Goal: Information Seeking & Learning: Learn about a topic

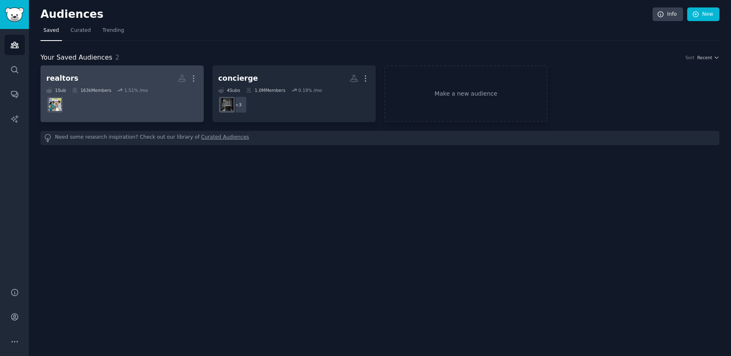
click at [135, 76] on h2 "realtors More" at bounding box center [122, 78] width 152 height 14
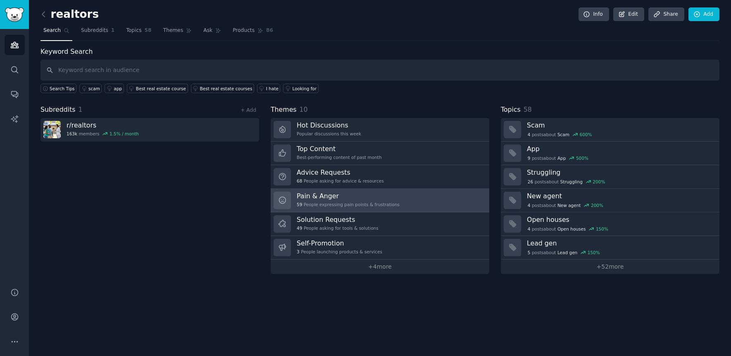
click at [342, 196] on h3 "Pain & Anger" at bounding box center [348, 195] width 103 height 9
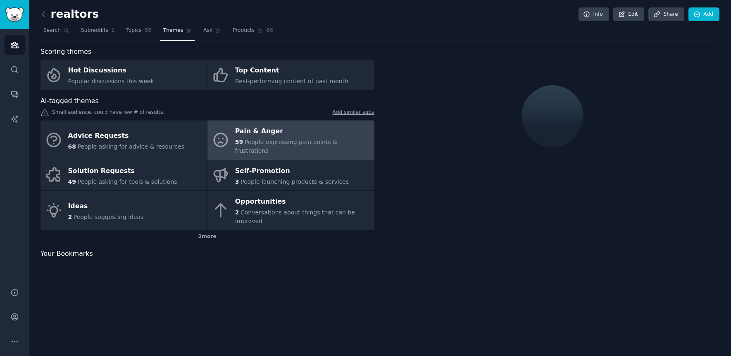
click at [272, 135] on div "Pain & Anger" at bounding box center [302, 131] width 135 height 13
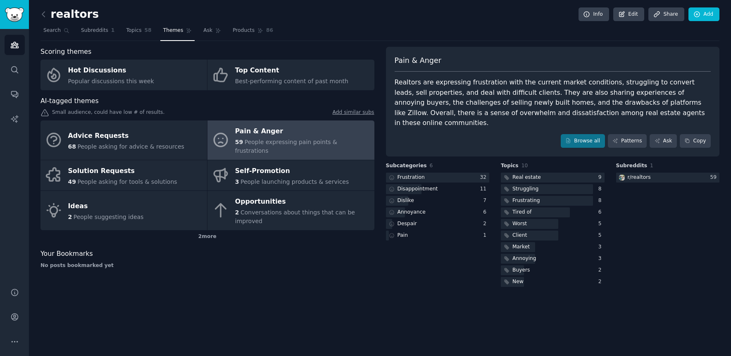
drag, startPoint x: 715, startPoint y: 99, endPoint x: 679, endPoint y: 341, distance: 244.5
click at [712, 355] on html "Audiences Search Conversations AI Reports Help Account More realtors Info Edit …" at bounding box center [365, 178] width 731 height 356
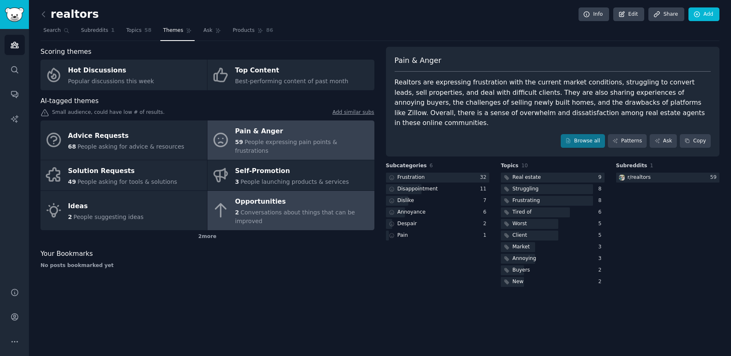
click at [258, 209] on span "Conversations about things that can be improved" at bounding box center [295, 216] width 120 height 15
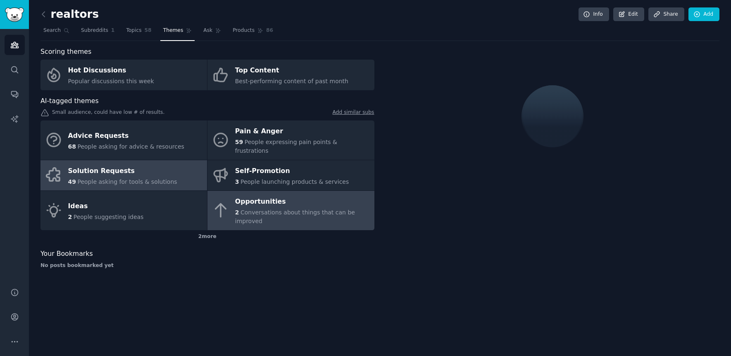
click at [141, 165] on div "Solution Requests" at bounding box center [122, 170] width 109 height 13
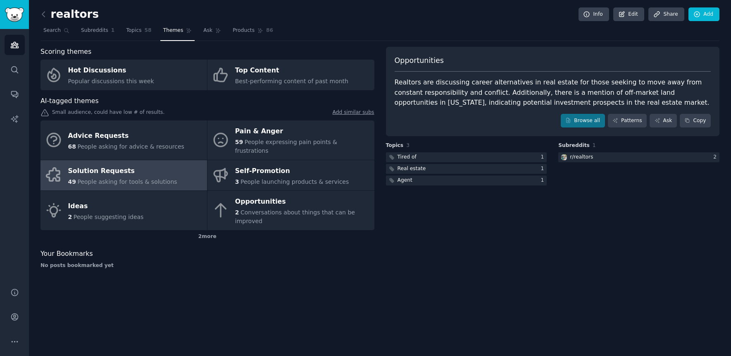
click at [141, 165] on div "Solution Requests" at bounding box center [122, 170] width 109 height 13
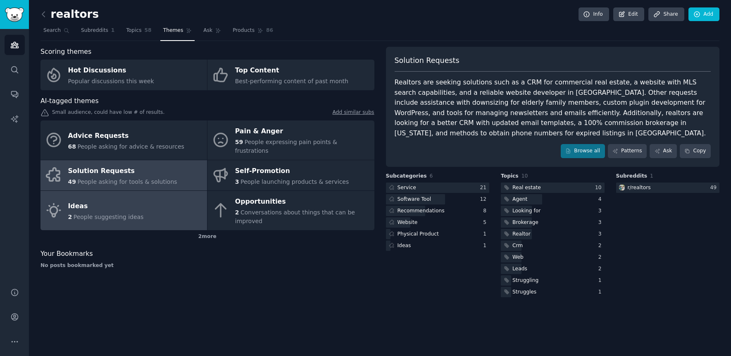
click at [157, 205] on link "Ideas 2 People suggesting ideas" at bounding box center [124, 210] width 167 height 39
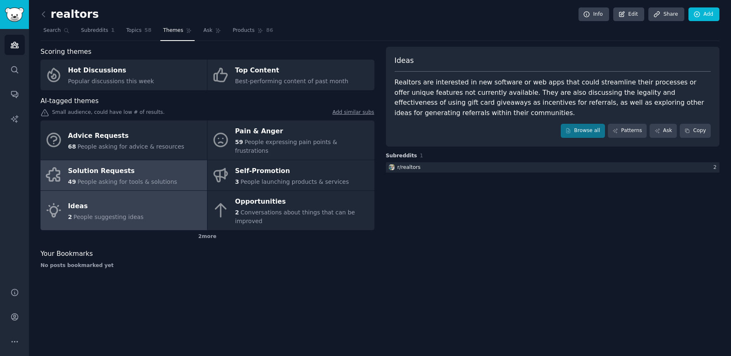
click at [150, 164] on div "Solution Requests" at bounding box center [122, 170] width 109 height 13
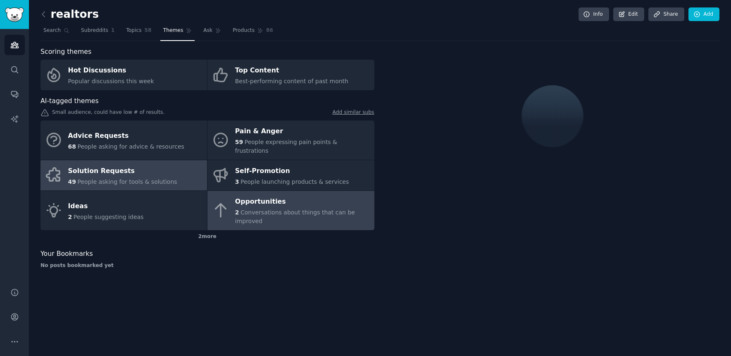
click at [314, 209] on span "Conversations about things that can be improved" at bounding box center [295, 216] width 120 height 15
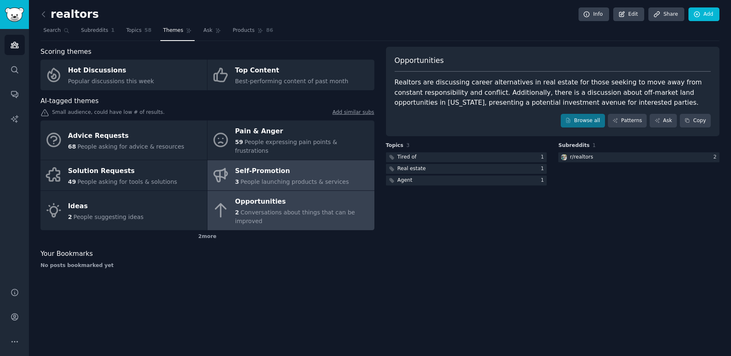
click at [308, 164] on div "Self-Promotion" at bounding box center [292, 170] width 114 height 13
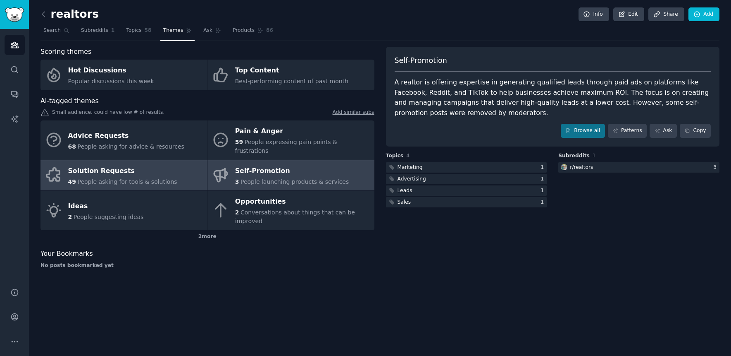
click at [172, 174] on link "Solution Requests 49 People asking for tools & solutions" at bounding box center [124, 175] width 167 height 31
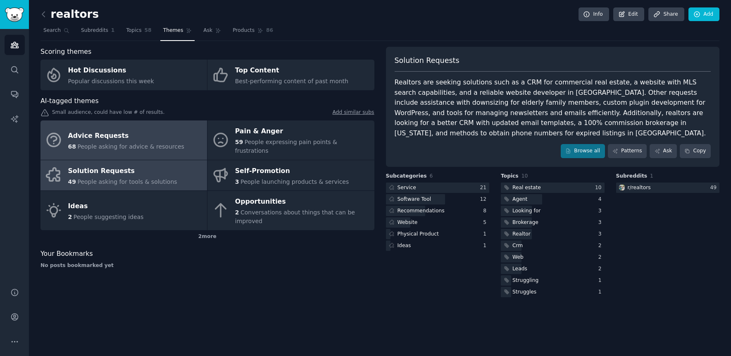
click at [149, 132] on div "Advice Requests" at bounding box center [126, 135] width 116 height 13
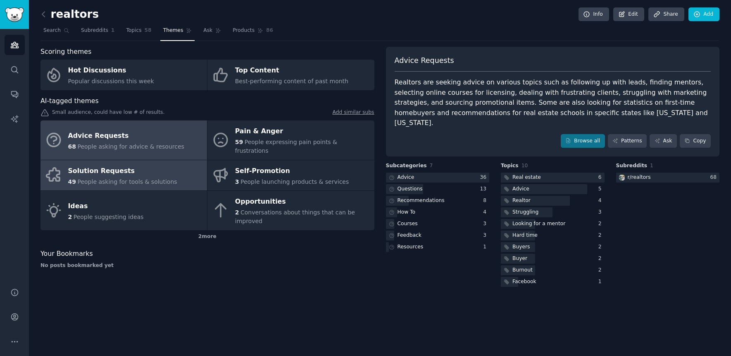
click at [146, 177] on div "49 People asking for tools & solutions" at bounding box center [122, 181] width 109 height 9
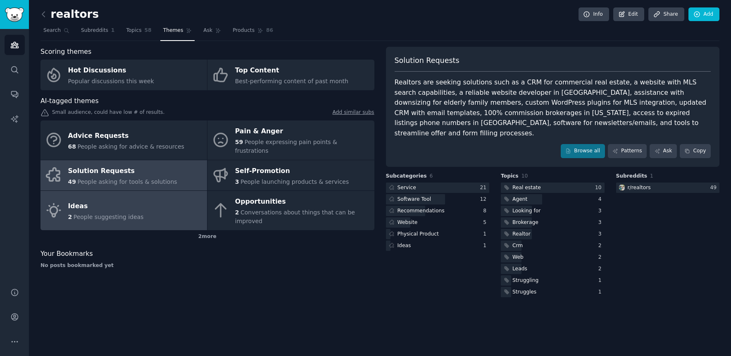
click at [166, 205] on link "Ideas 2 People suggesting ideas" at bounding box center [124, 210] width 167 height 39
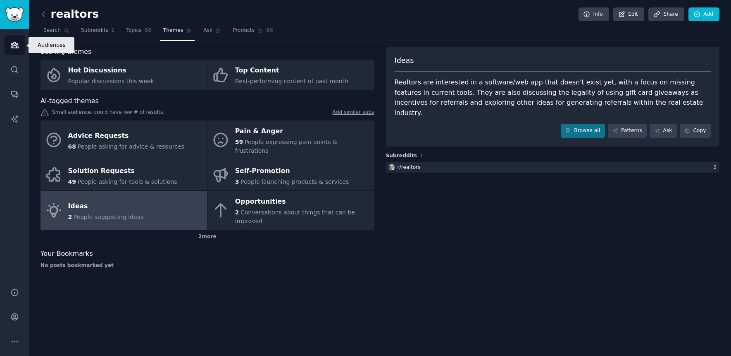
click at [17, 43] on icon "Sidebar" at bounding box center [14, 45] width 9 height 9
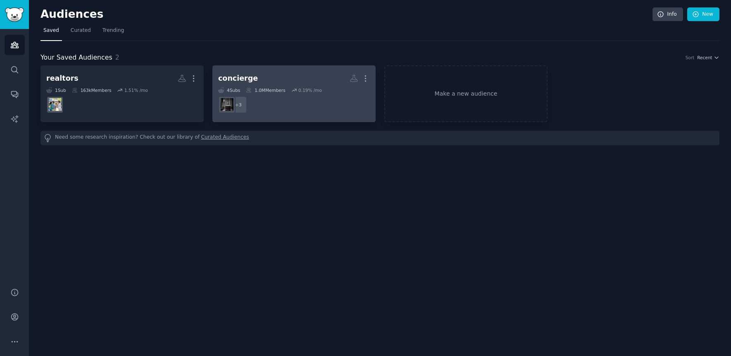
click at [270, 83] on h2 "concierge More" at bounding box center [294, 78] width 152 height 14
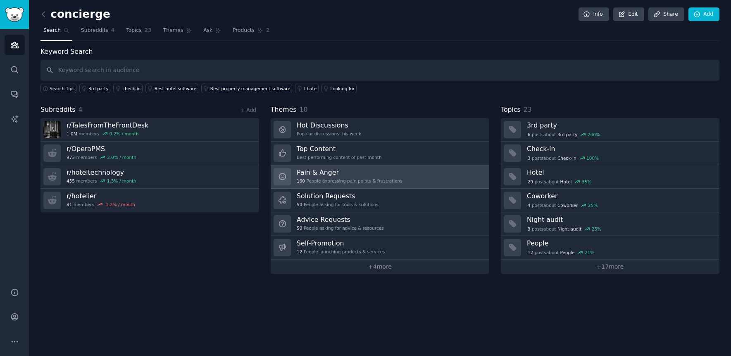
click at [325, 174] on h3 "Pain & Anger" at bounding box center [350, 172] width 106 height 9
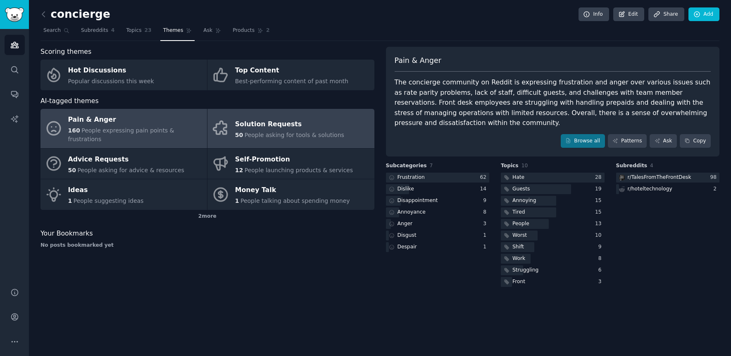
click at [283, 118] on div "Solution Requests" at bounding box center [289, 123] width 109 height 13
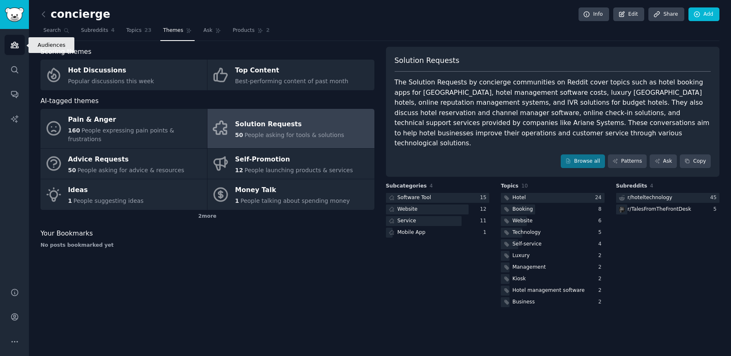
click at [18, 44] on icon "Sidebar" at bounding box center [14, 45] width 9 height 9
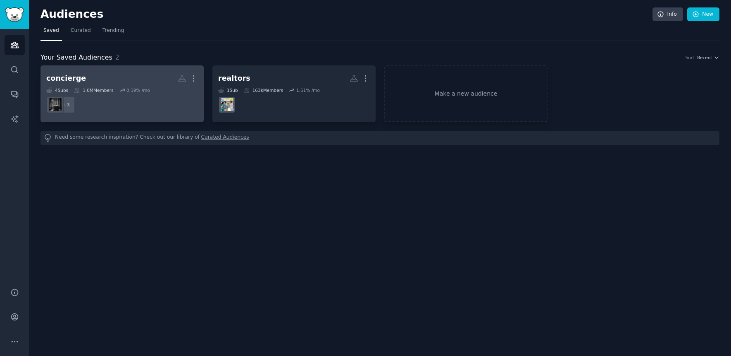
click at [89, 78] on h2 "concierge More" at bounding box center [122, 78] width 152 height 14
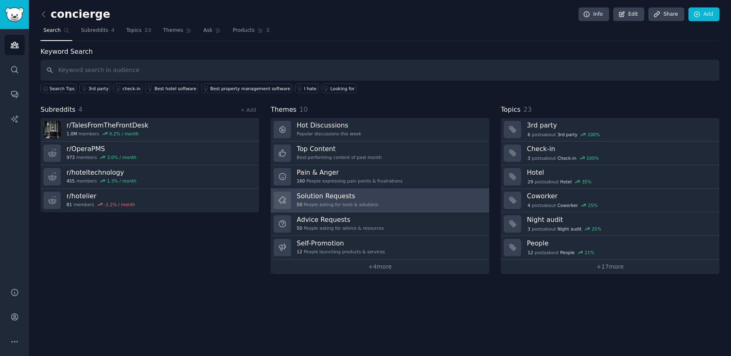
click at [312, 202] on div "50 People asking for tools & solutions" at bounding box center [338, 204] width 82 height 6
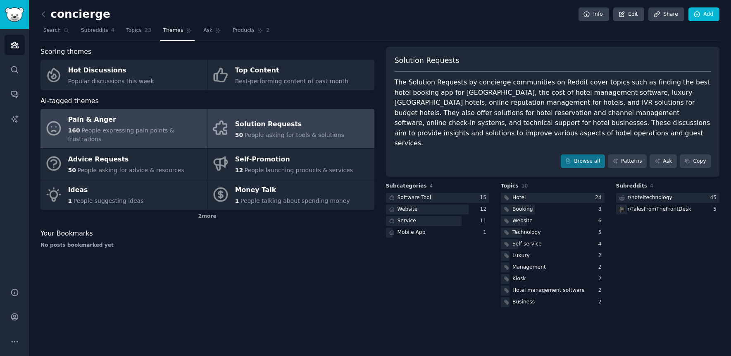
click at [108, 130] on span "People expressing pain points & frustrations" at bounding box center [121, 134] width 106 height 15
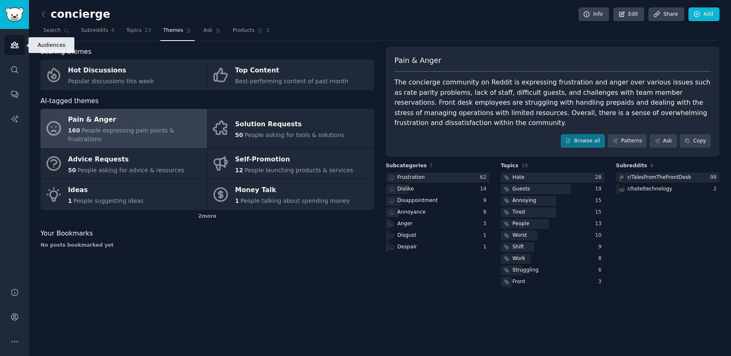
click at [12, 39] on link "Audiences" at bounding box center [15, 45] width 20 height 20
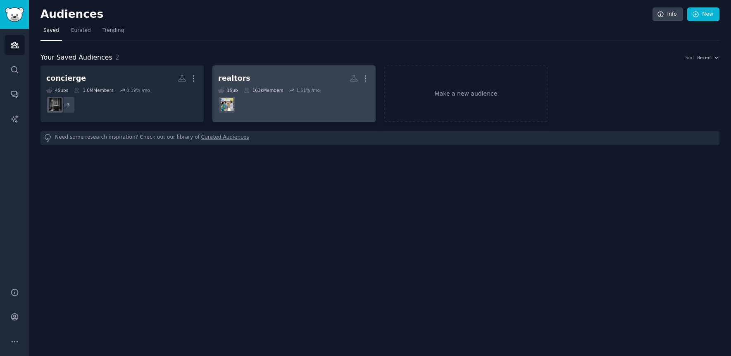
click at [261, 78] on h2 "realtors More" at bounding box center [294, 78] width 152 height 14
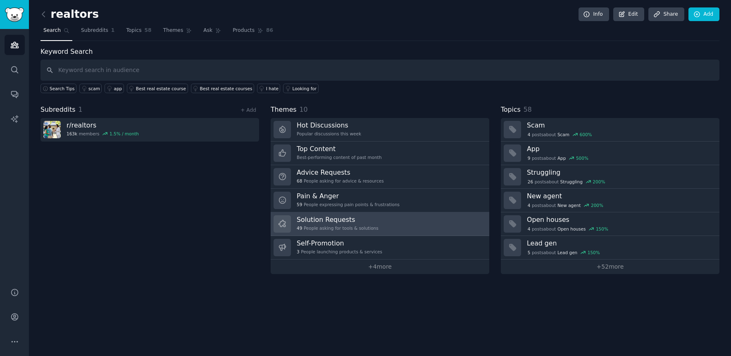
click at [311, 224] on div "Solution Requests 49 People asking for tools & solutions" at bounding box center [338, 223] width 82 height 17
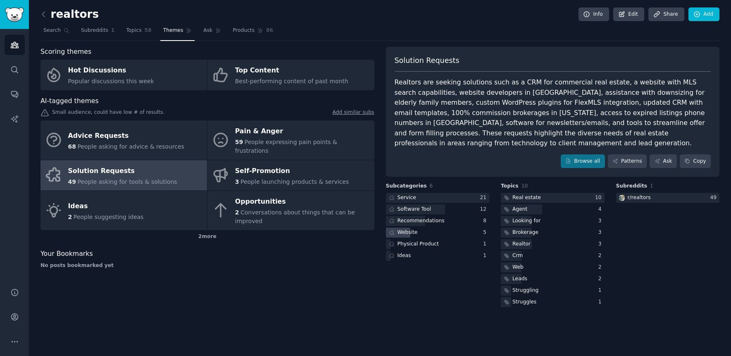
click at [409, 233] on div "Website" at bounding box center [408, 232] width 20 height 7
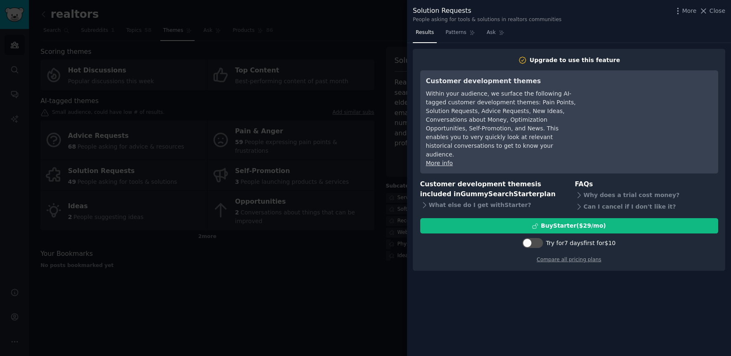
click at [351, 139] on div at bounding box center [365, 178] width 731 height 356
